Goal: Information Seeking & Learning: Find specific fact

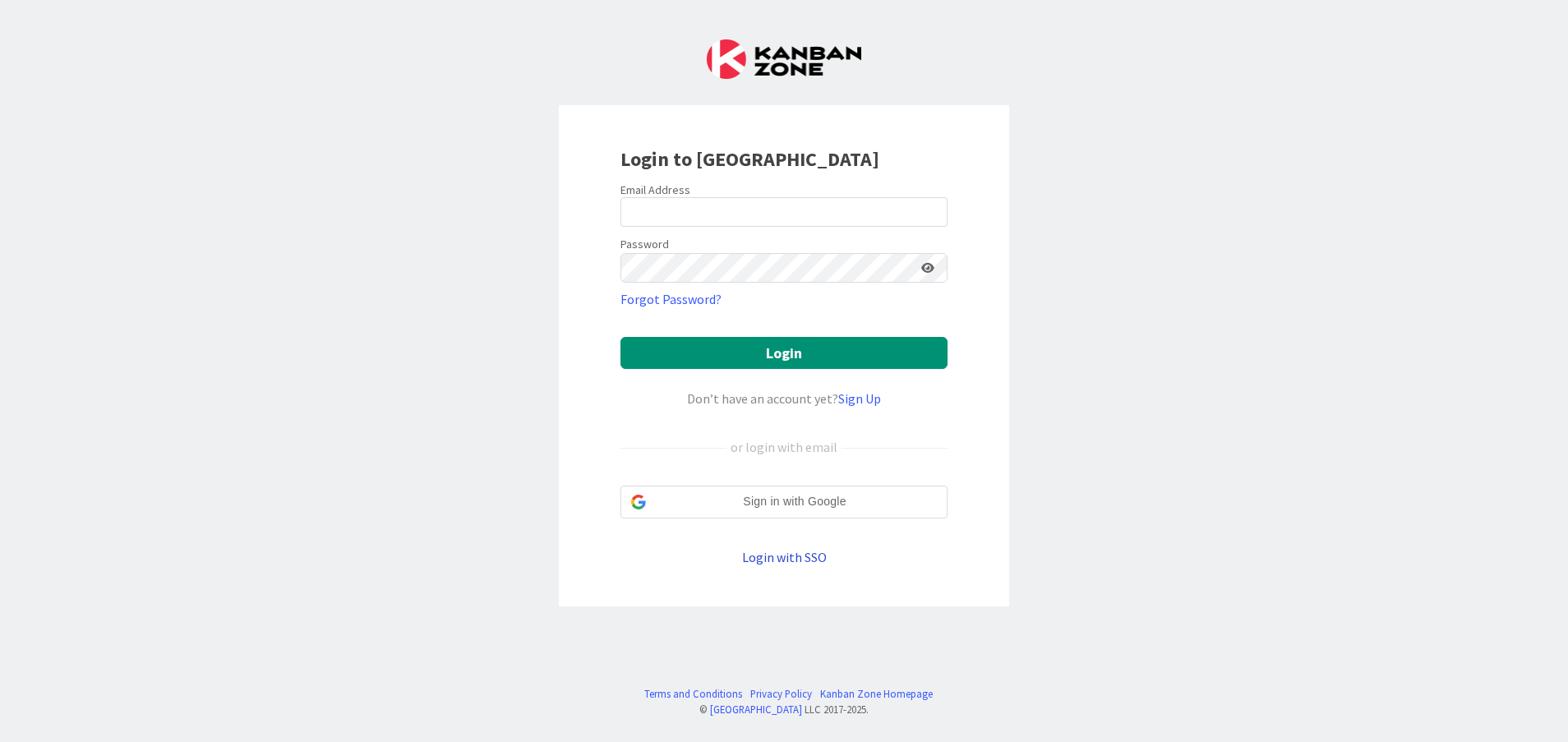
click at [795, 562] on link "Login with SSO" at bounding box center [784, 557] width 85 height 17
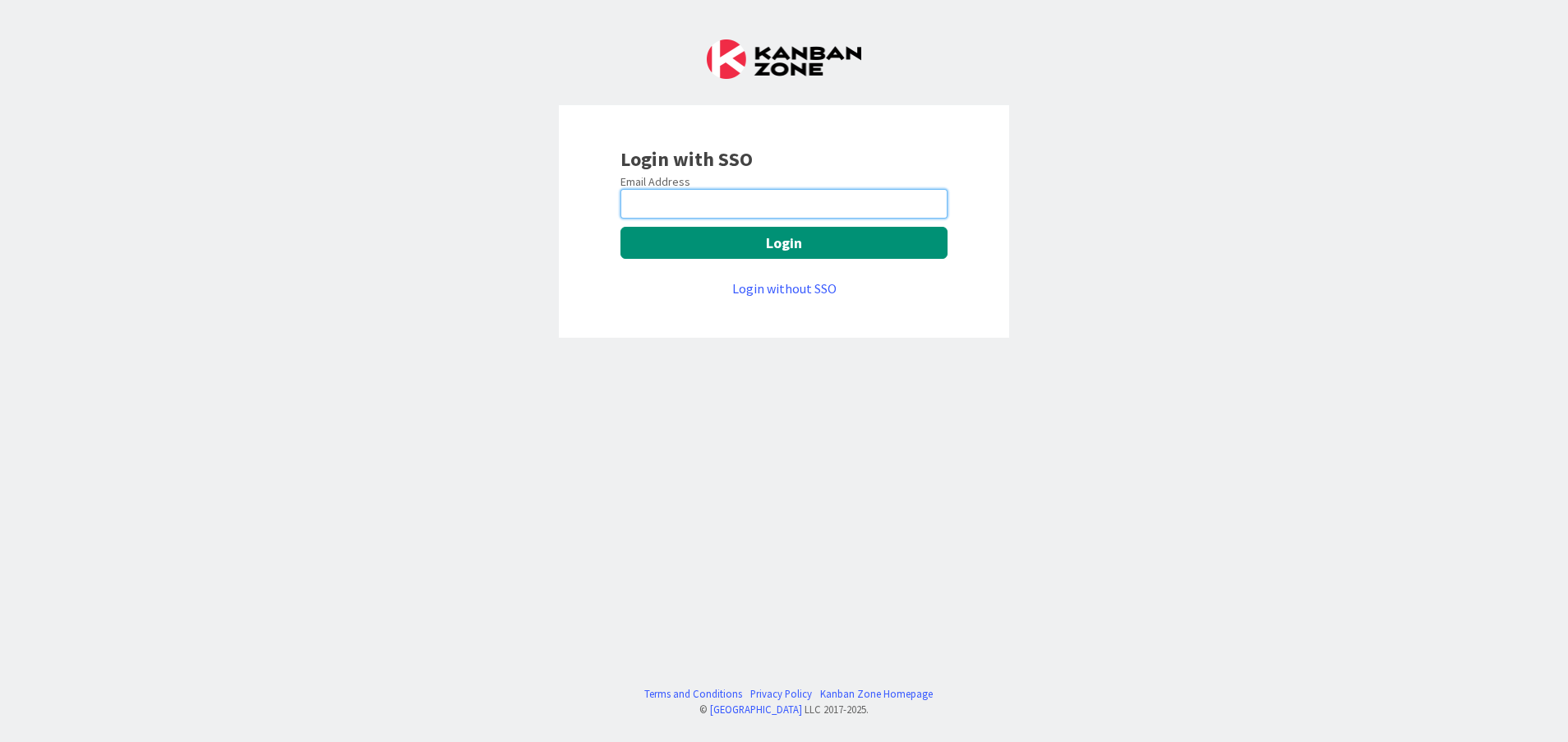
click at [771, 200] on input "email" at bounding box center [784, 204] width 327 height 30
type input "Vinodkumar.Jeerangi@mrcglobal.com"
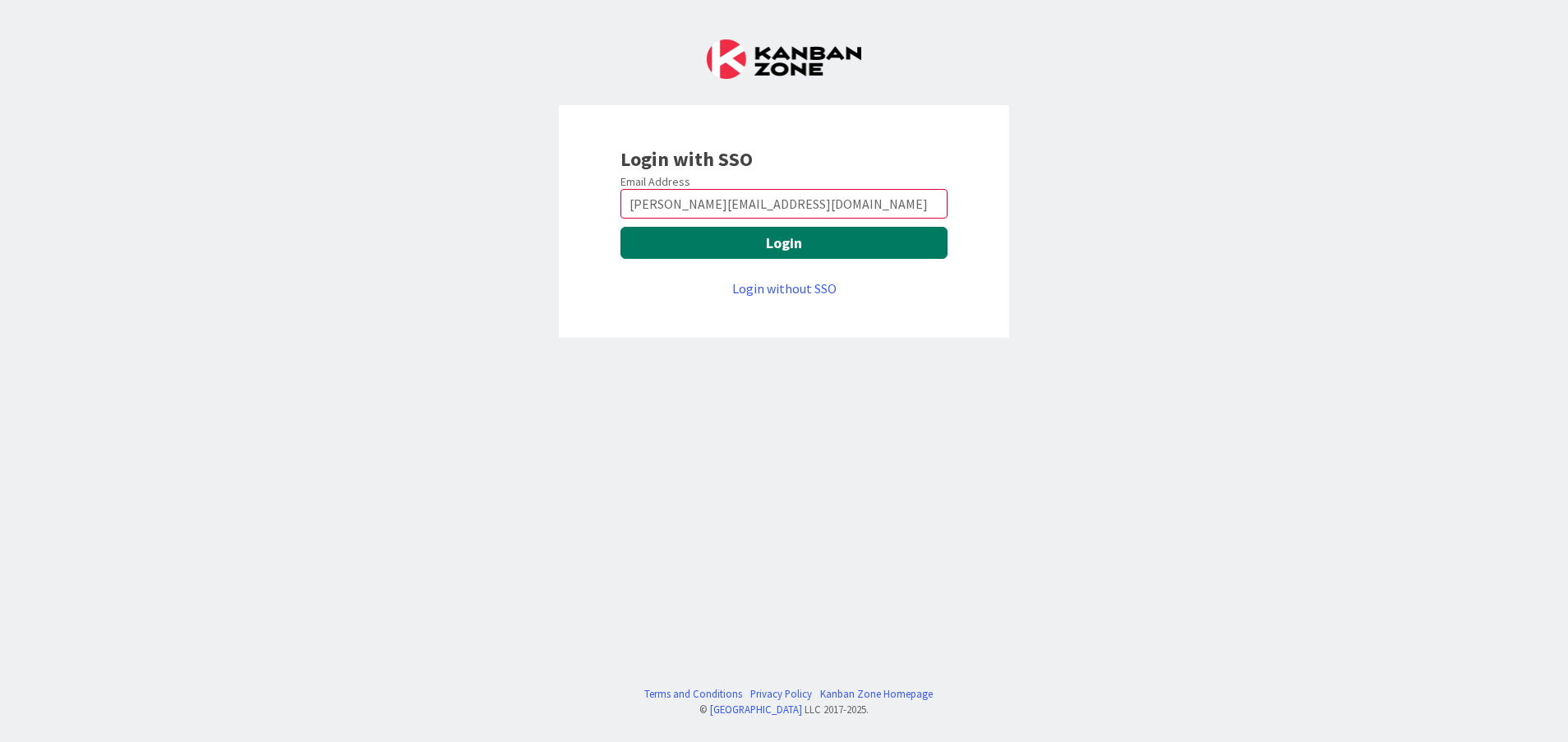
click at [787, 250] on button "Login" at bounding box center [784, 243] width 327 height 32
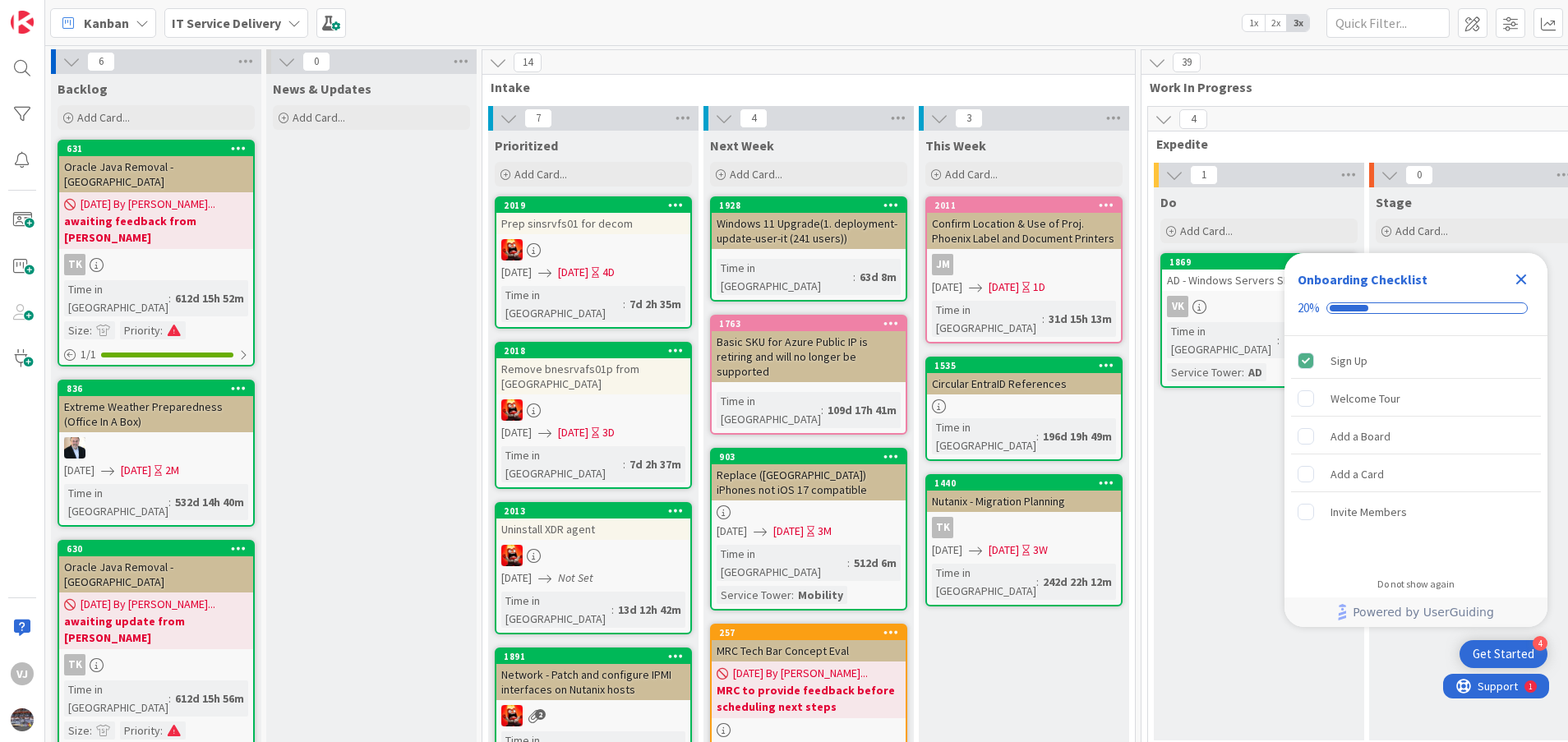
drag, startPoint x: 1526, startPoint y: 277, endPoint x: 1498, endPoint y: 297, distance: 34.4
click at [1520, 278] on icon "Close Checklist" at bounding box center [1521, 279] width 10 height 10
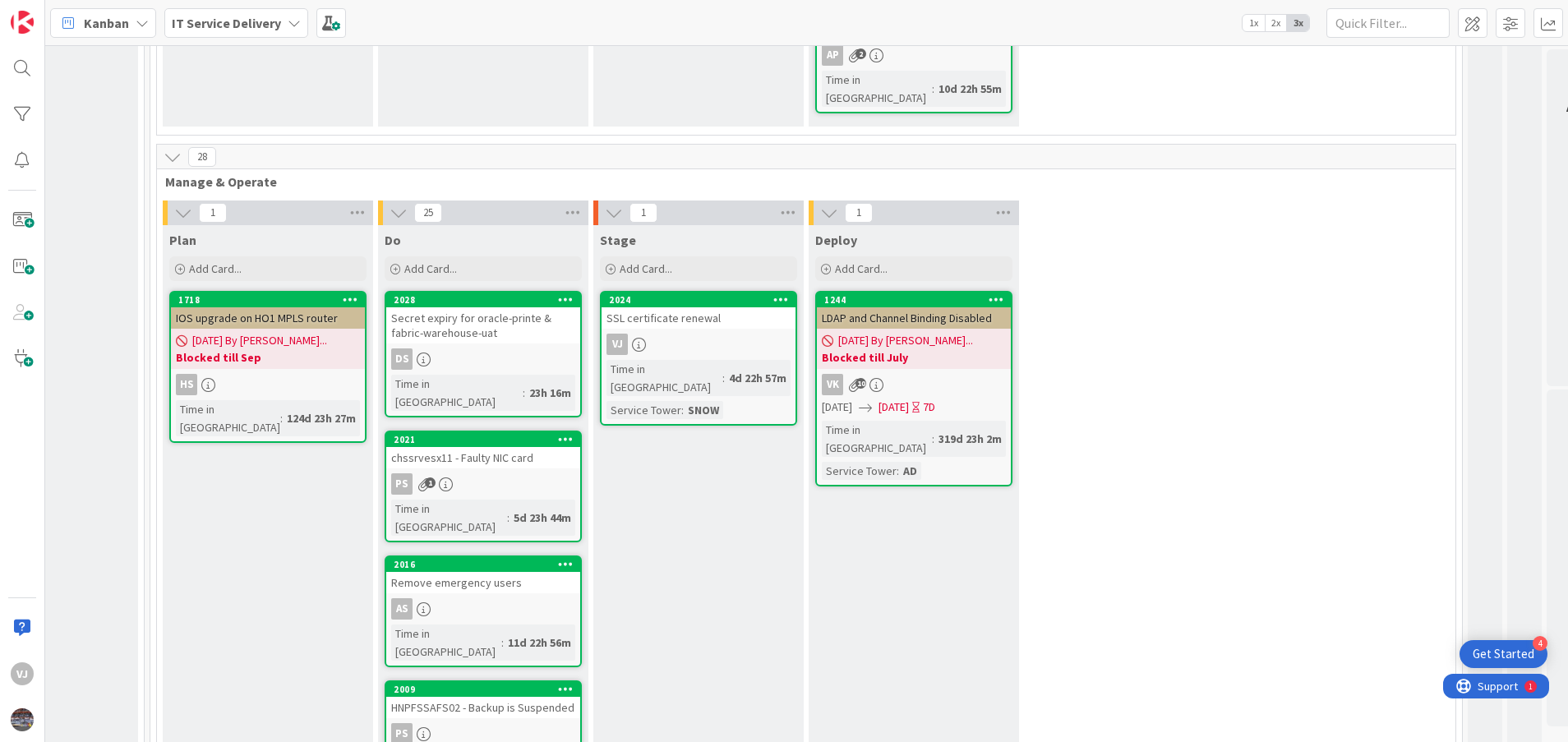
scroll to position [616, 991]
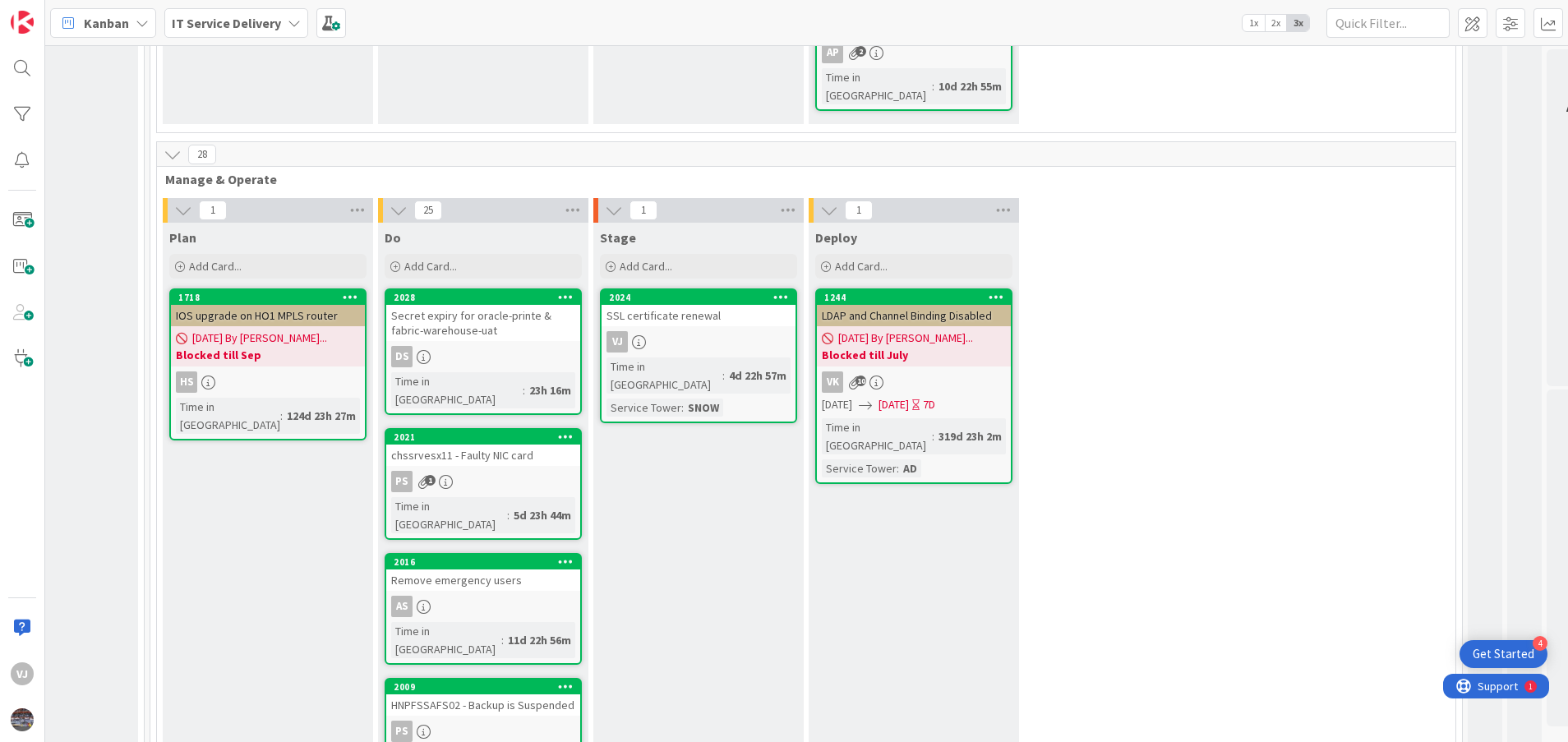
click at [698, 305] on div "SSL certificate renewal" at bounding box center [698, 315] width 194 height 21
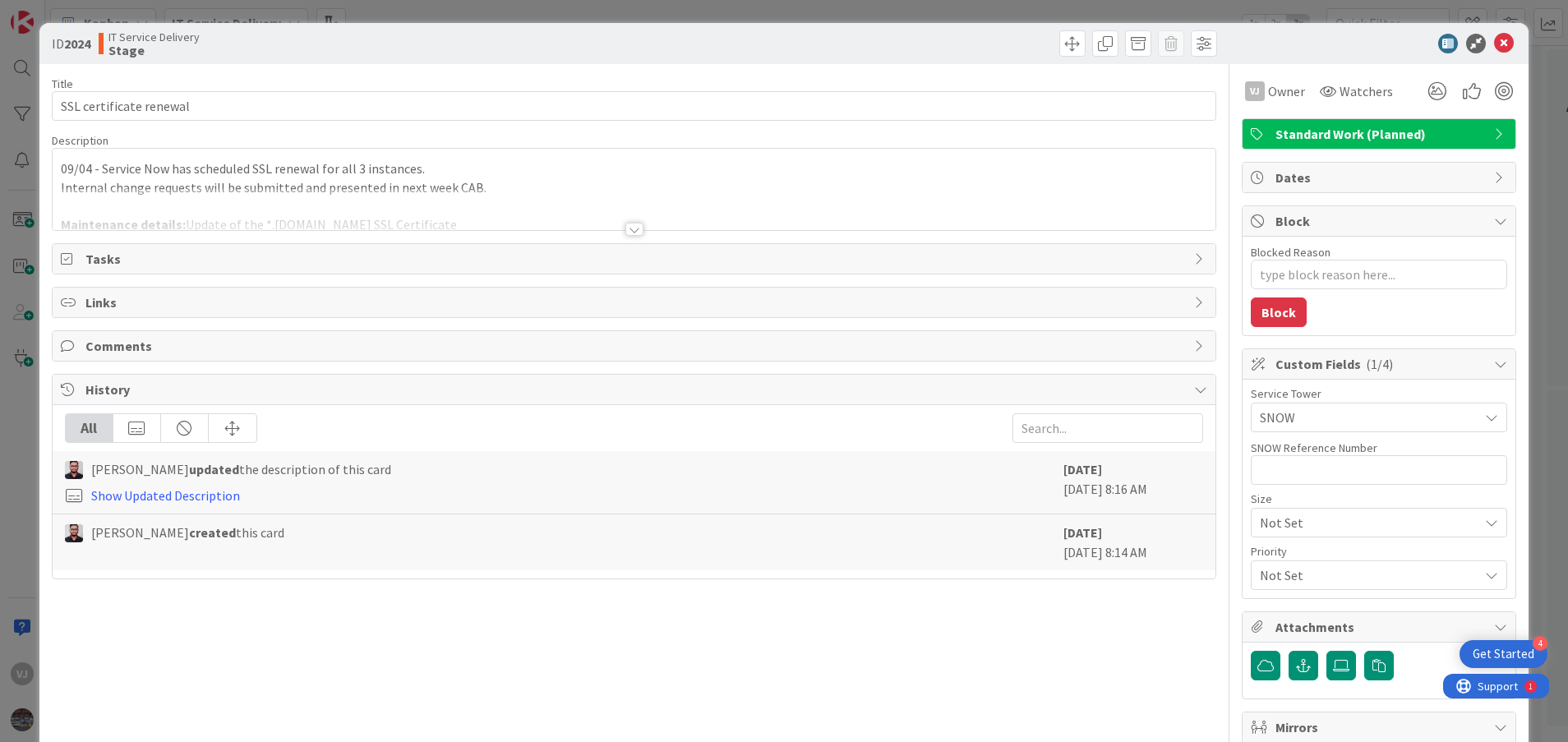
click at [626, 226] on div at bounding box center [634, 229] width 18 height 13
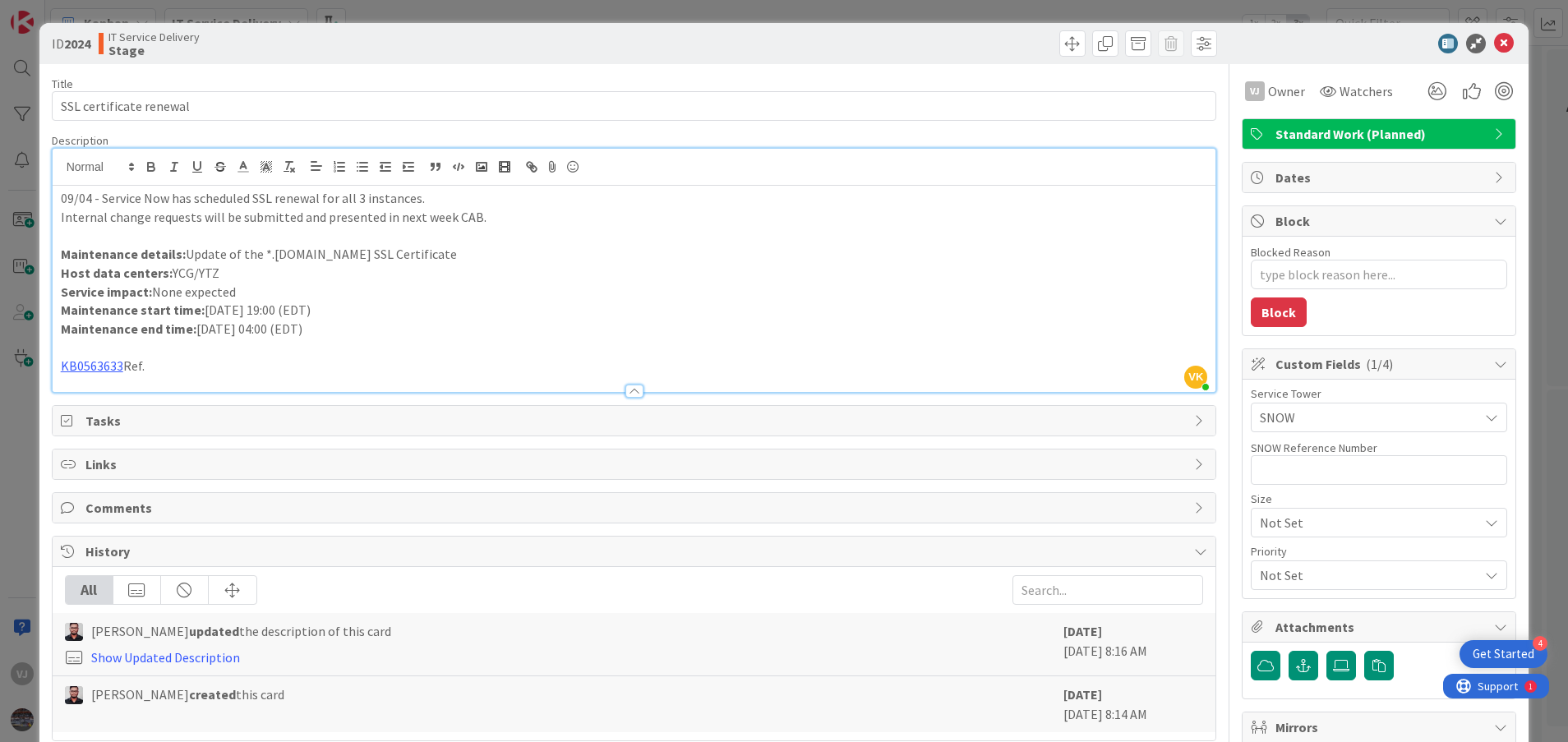
click at [519, 307] on p "Maintenance start time: [DATE] 19:00 (EDT)" at bounding box center [634, 310] width 1147 height 19
click at [475, 323] on p "Maintenance end time: [DATE] 04:00 (EDT)" at bounding box center [634, 329] width 1147 height 19
click at [56, 201] on div "09/04 - Service Now has scheduled SSL renewal for all 3 instances. Internal cha…" at bounding box center [634, 289] width 1164 height 207
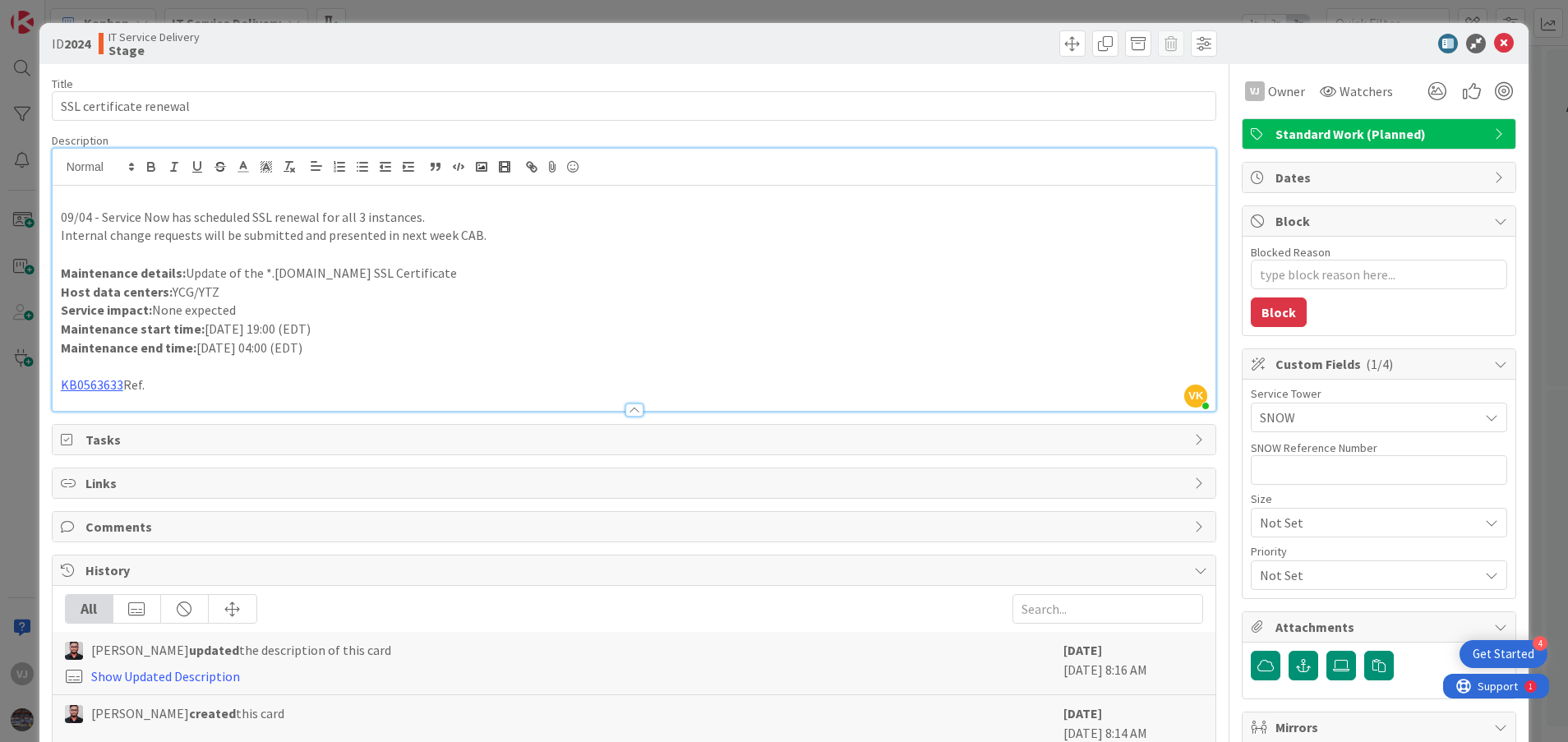
type textarea "x"
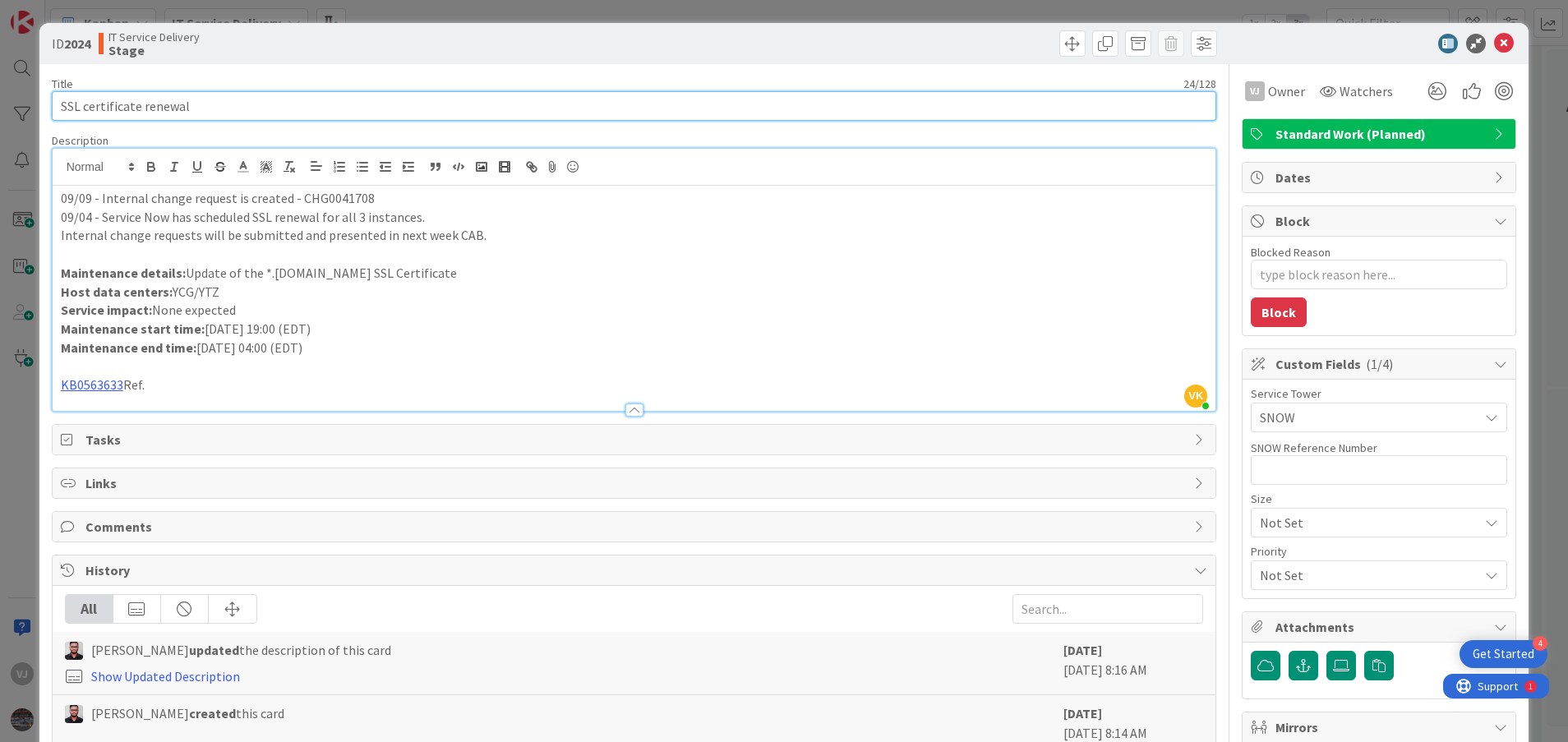
click at [281, 116] on input "SSL certificate renewal" at bounding box center [634, 107] width 1166 height 30
type input "SSL certificate renewal"
type textarea "x"
type input "SSL certificate renewal"
type textarea "x"
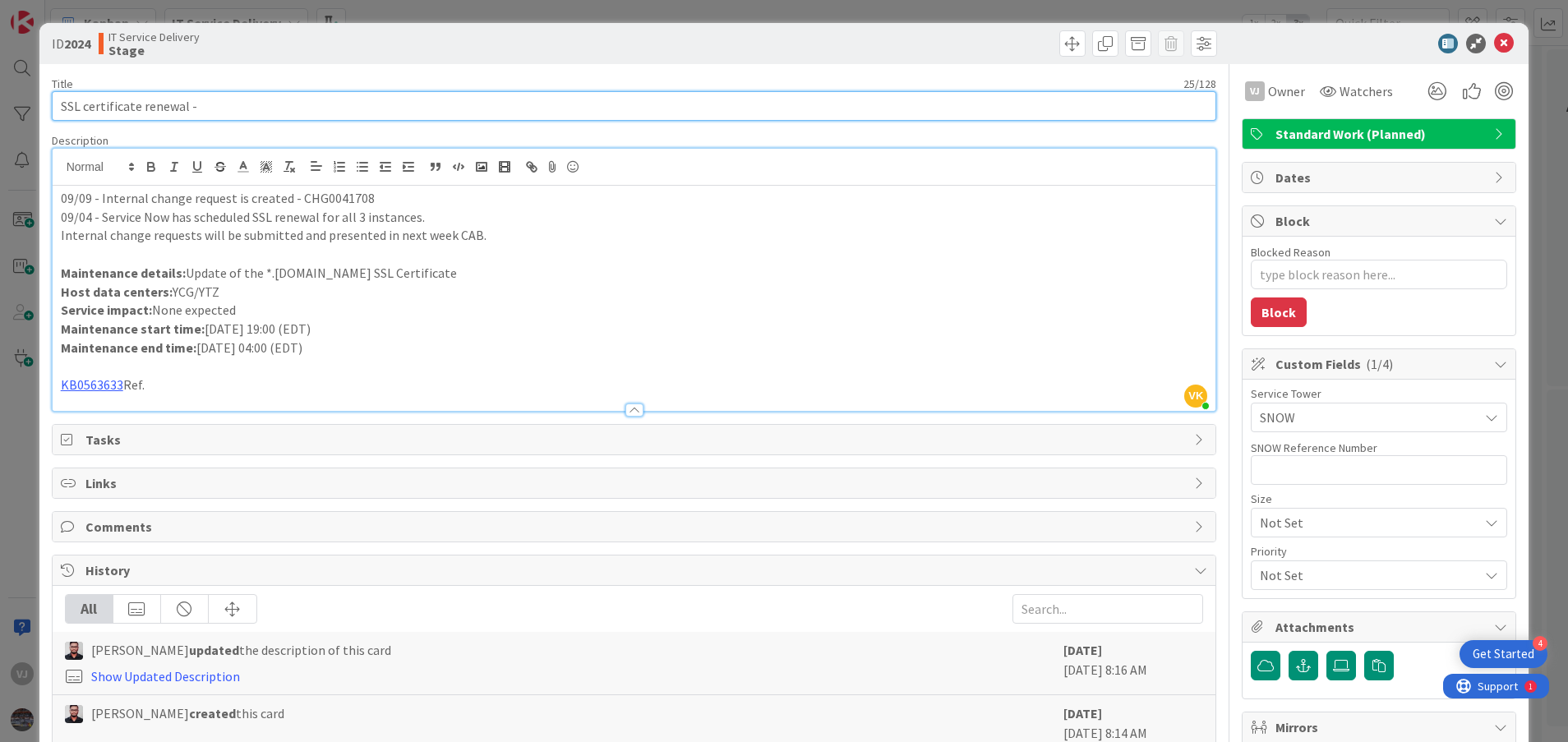
type input "SSL certificate renewal -"
type textarea "x"
click at [59, 100] on input "SSL certificate renewal" at bounding box center [634, 107] width 1166 height 30
type input "ServiceSSL certificate renewal"
type textarea "x"
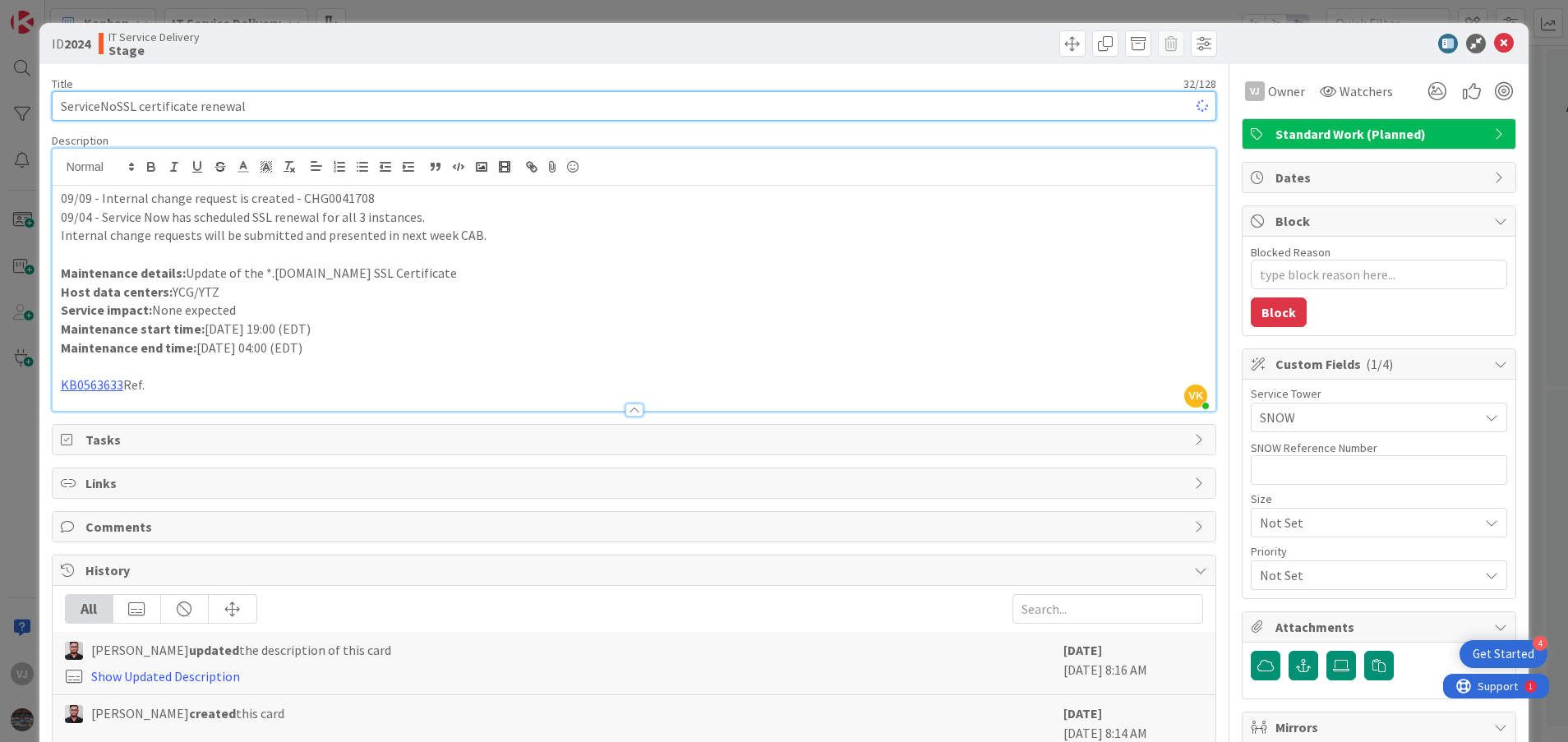
type input "ServiceNowSSL certificate renewal"
type textarea "x"
type input "ServiceNow SSL certificate renewal"
type textarea "x"
click at [337, 112] on input "ServiceNow SSL certificate renewal" at bounding box center [634, 107] width 1166 height 30
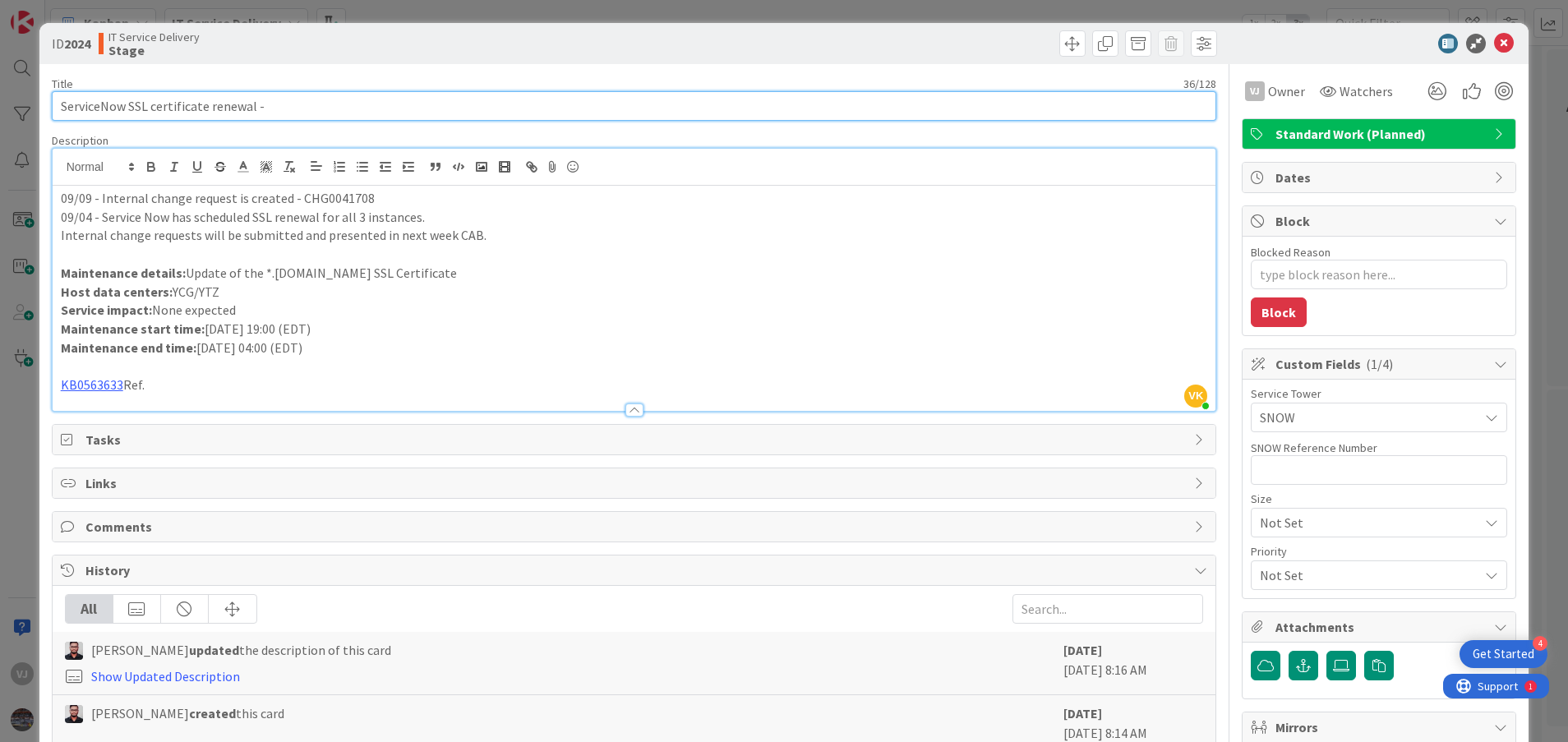
type input "ServiceNow SSL certificate renewal -"
type textarea "x"
type input "ServiceNow SSL certificate renewal - Ve"
type textarea "x"
type input "ServiceNow SSL certificate renewal - Ven"
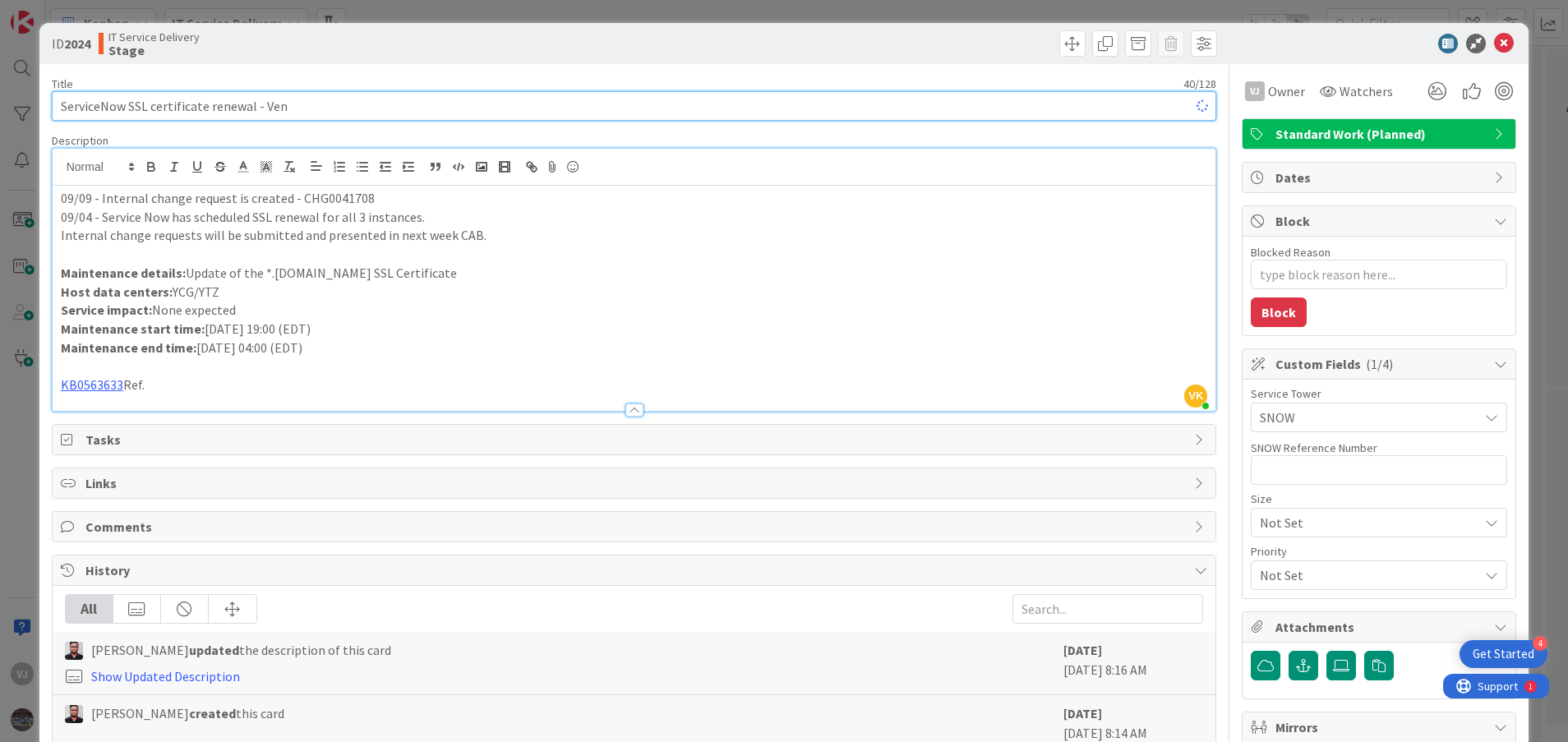
type textarea "x"
type input "ServiceNow SSL certificate renewal - [PERSON_NAME]"
type textarea "x"
type input "ServiceNow SSL certificate renewal - V"
type textarea "x"
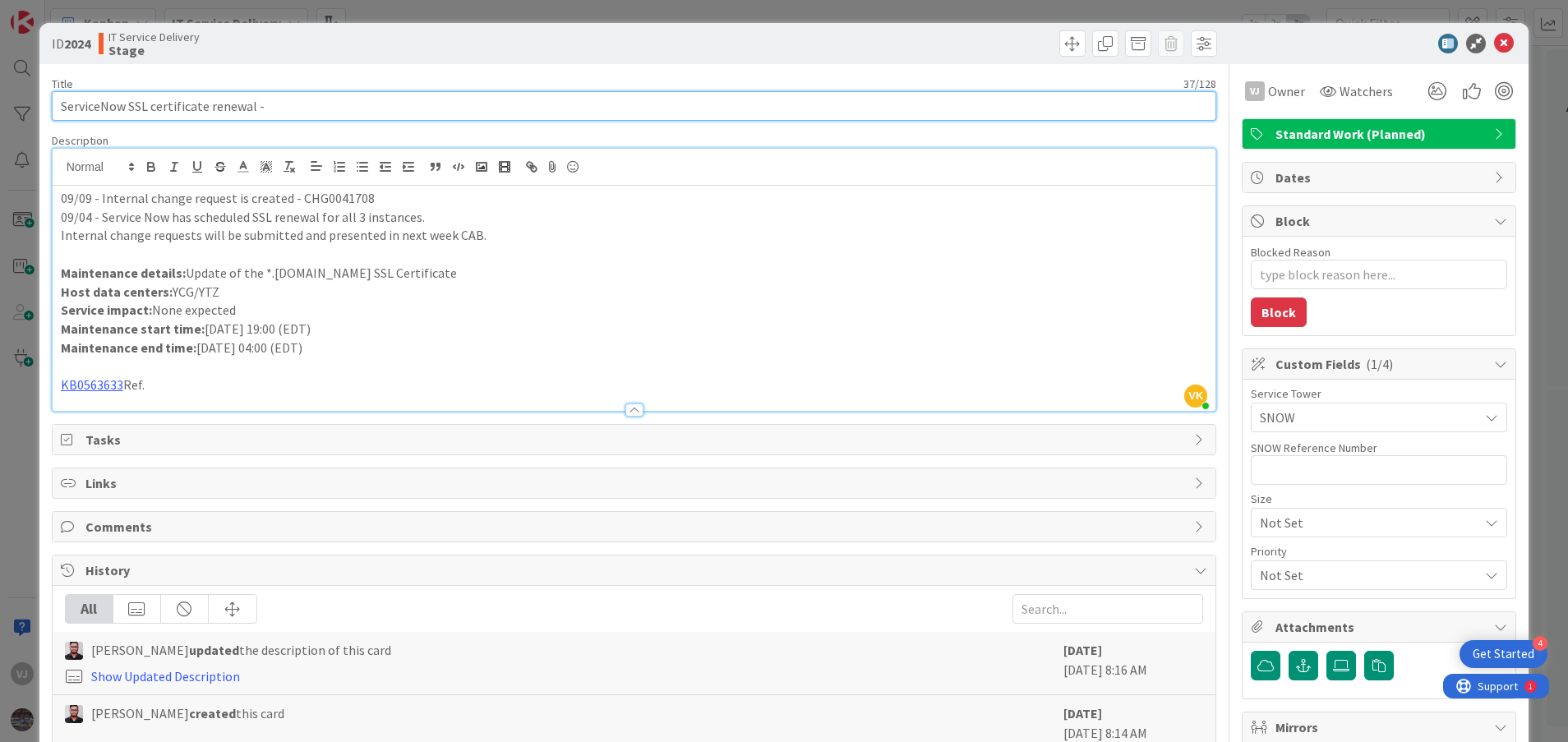
type input "ServiceNow SSL certificate renewal - S"
type textarea "x"
type input "ServiceNow SSL certificate renewal - Se"
type textarea "x"
type input "ServiceNow SSL certificate renewal - Serv"
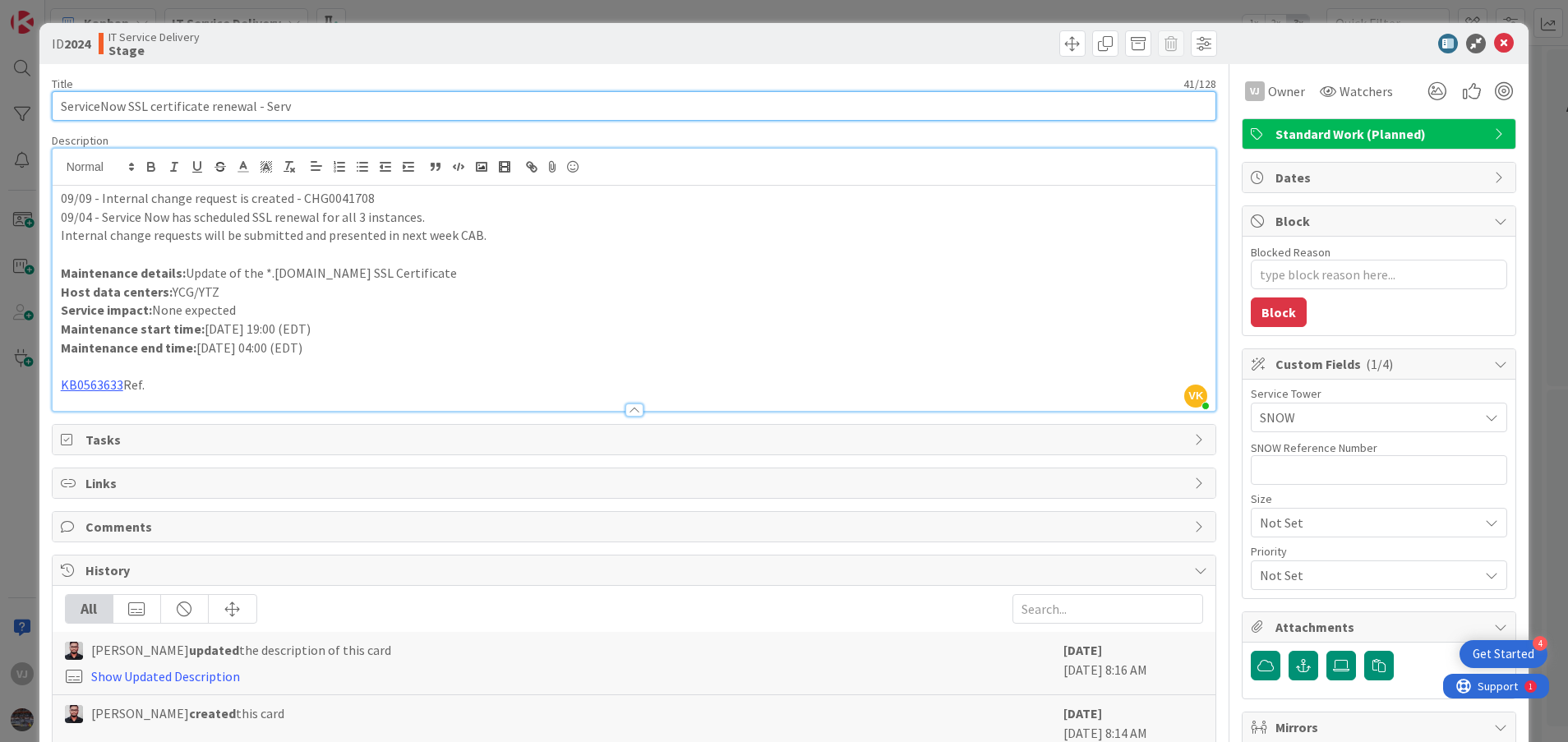
type textarea "x"
type input "ServiceNow SSL certificate renewal - Servi"
type textarea "x"
type input "ServiceNow SSL certificate renewal - Service"
type textarea "x"
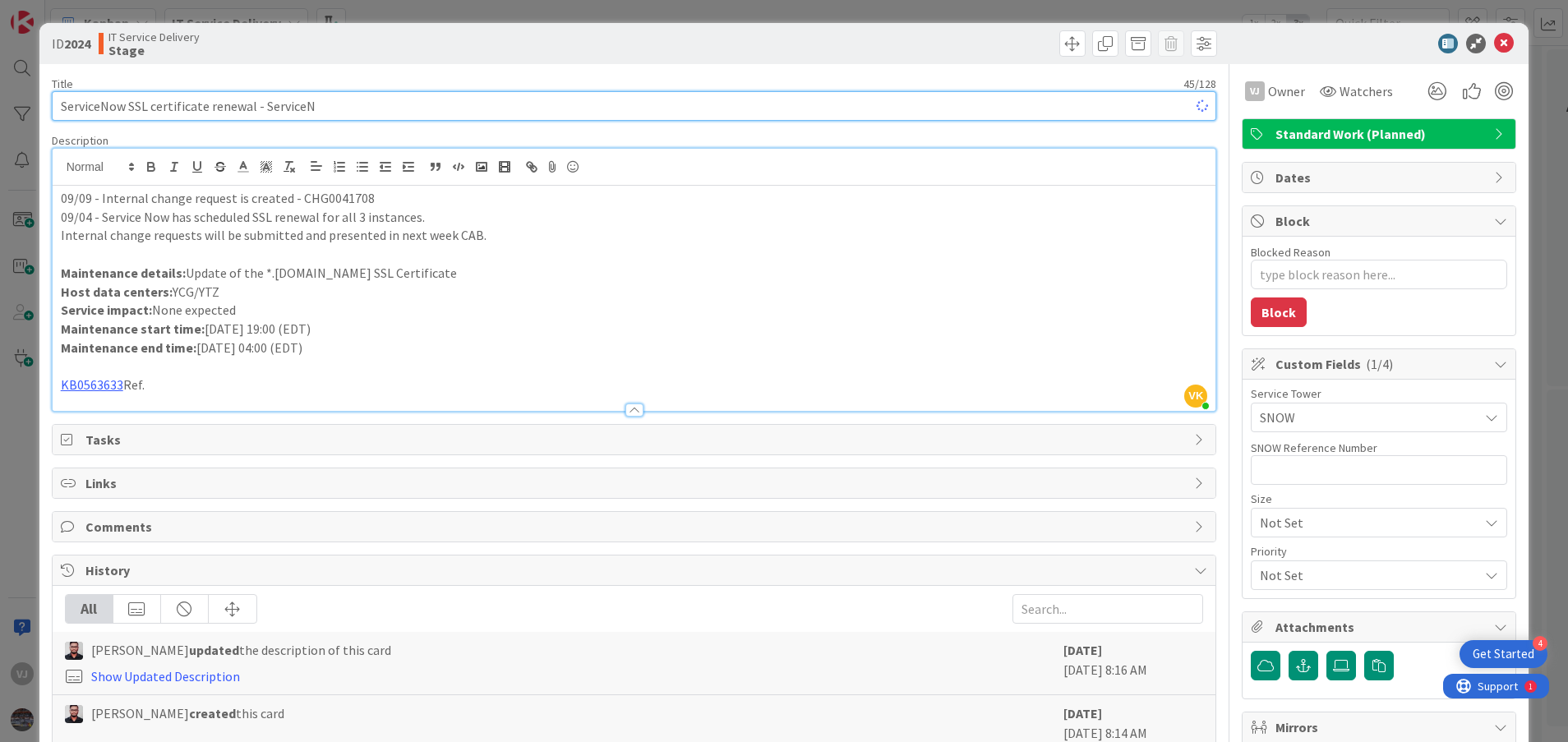
type input "ServiceNow SSL certificate renewal - ServiceNo"
type textarea "x"
type input "ServiceNow SSL certificate renewal - ServiceNow [PERSON_NAME]"
type textarea "x"
type input "ServiceNow SSL certificate renewal - ServiceNow Ven"
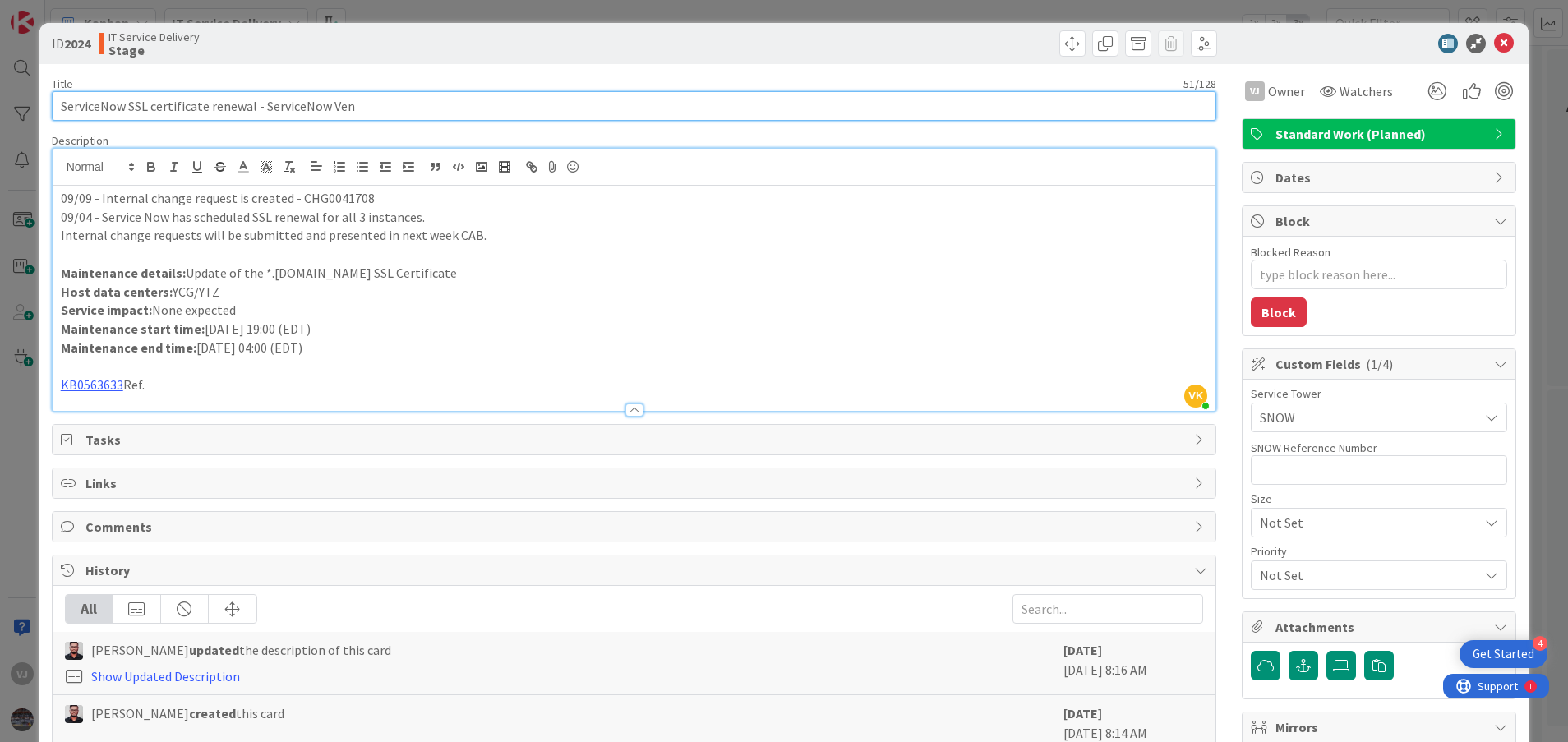
type textarea "x"
type input "ServiceNow SSL certificate renewal - ServiceNow Ve"
type textarea "x"
type input "ServiceNow SSL certificate renewal - ServiceNow V"
type textarea "x"
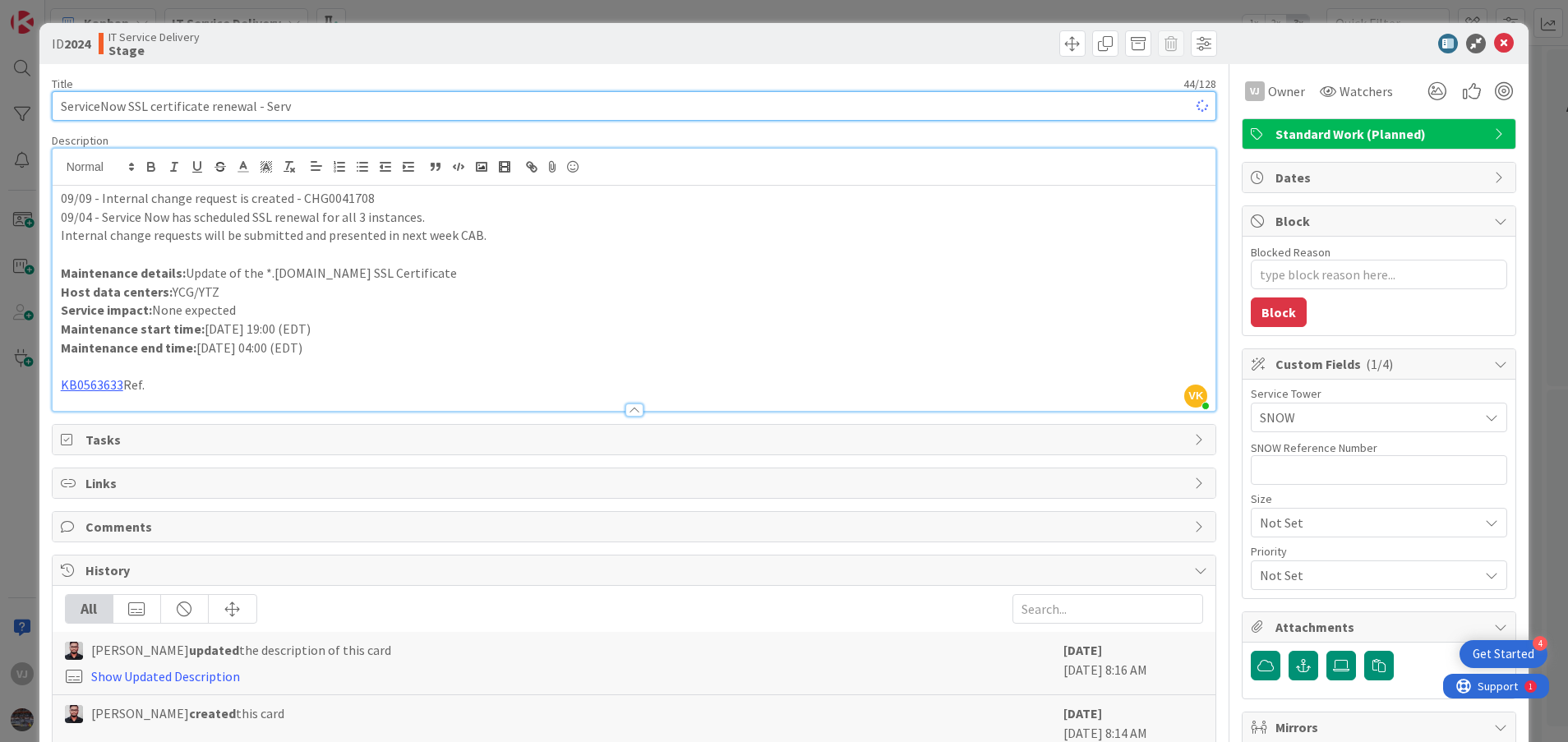
type input "ServiceNow SSL certificate renewal - Ser"
type textarea "x"
type input "ServiceNow SSL certificate renewal"
type textarea "x"
type input "ServiceNow SSL certificate renewal"
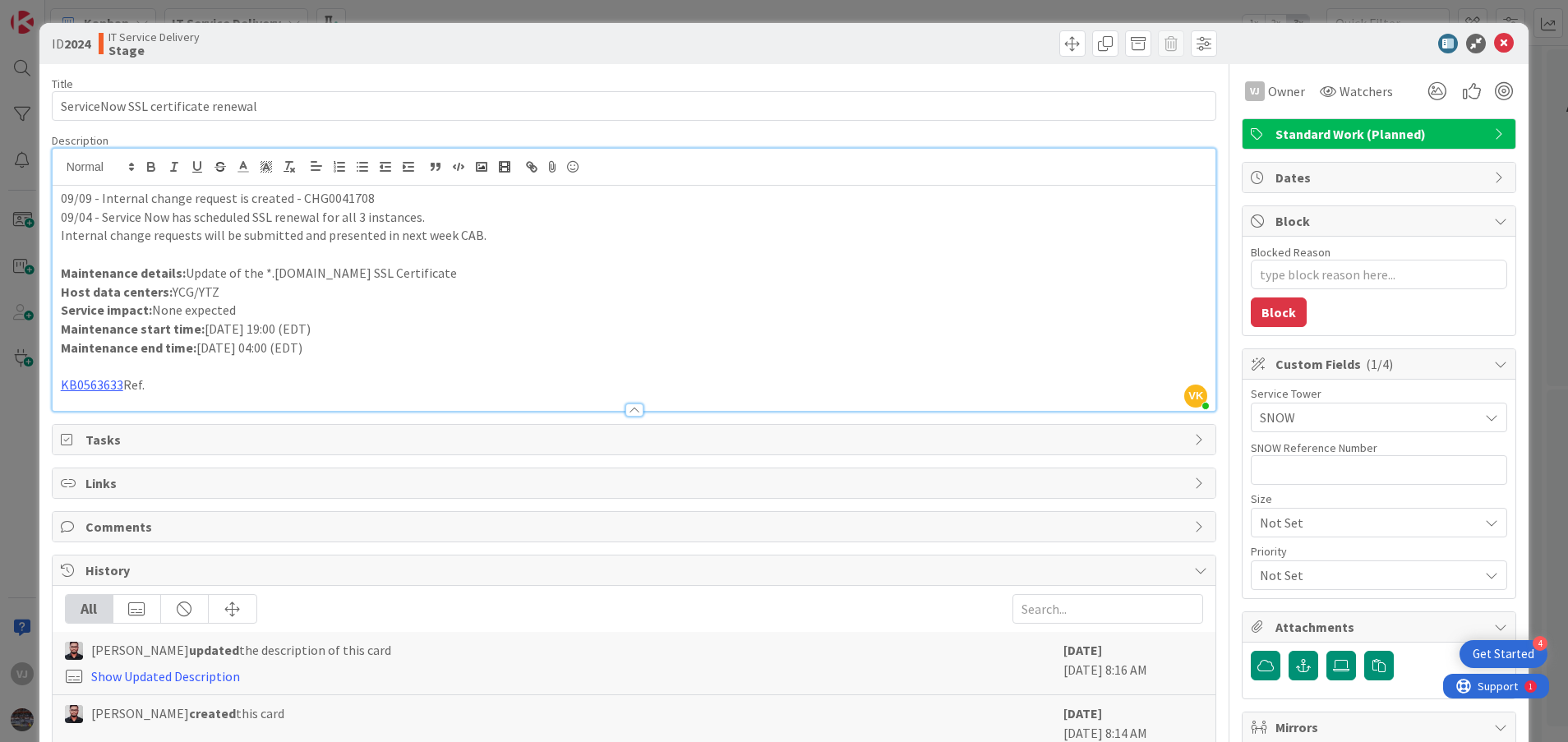
click at [1496, 39] on div at bounding box center [1371, 43] width 291 height 20
click at [1494, 38] on icon at bounding box center [1503, 43] width 20 height 20
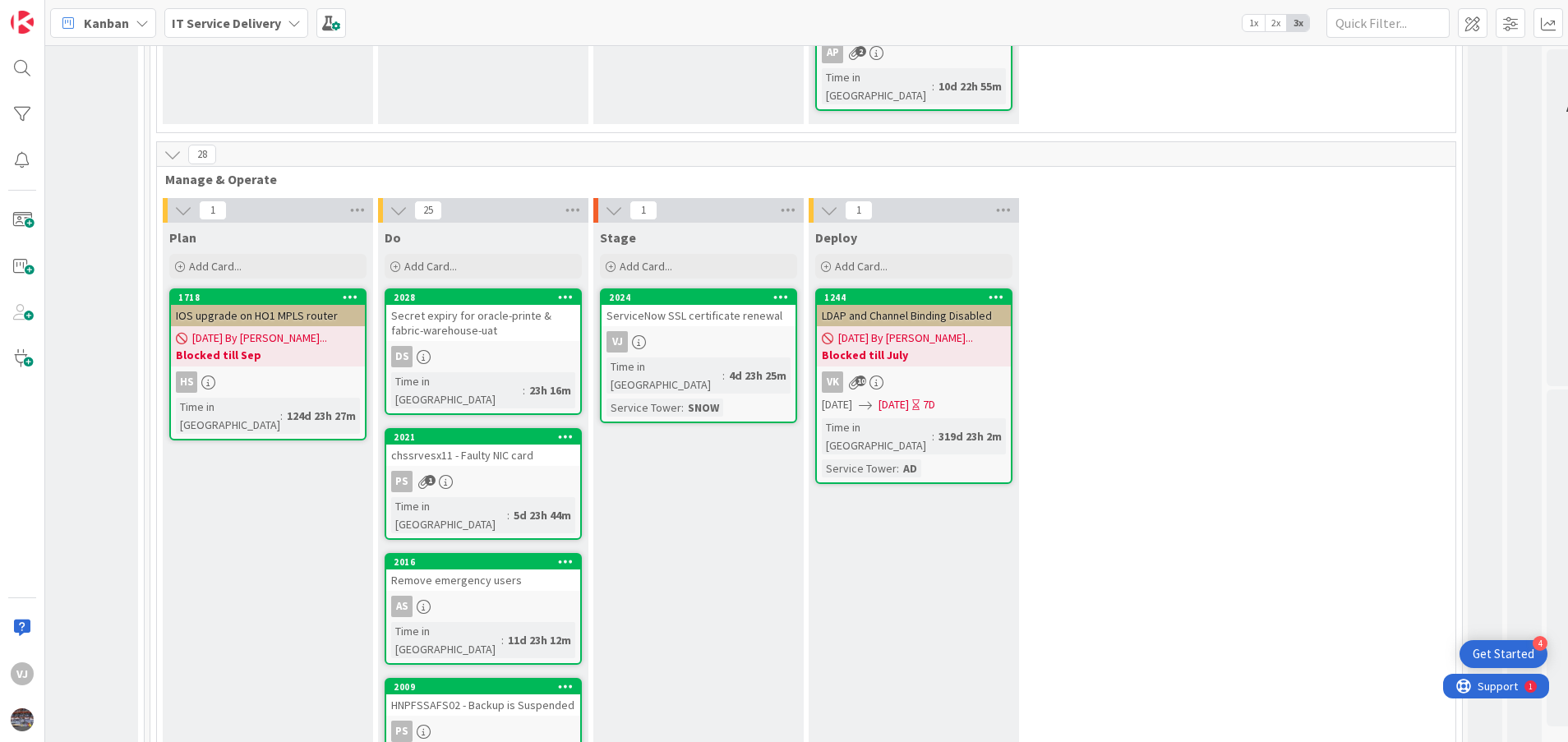
drag, startPoint x: 1089, startPoint y: 438, endPoint x: 1057, endPoint y: 464, distance: 41.2
drag, startPoint x: 759, startPoint y: 534, endPoint x: 758, endPoint y: 542, distance: 8.1
